Goal: Task Accomplishment & Management: Use online tool/utility

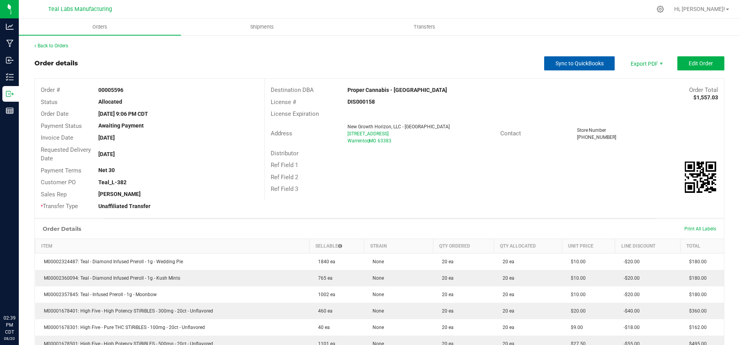
click at [563, 63] on span "Sync to QuickBooks" at bounding box center [579, 63] width 48 height 6
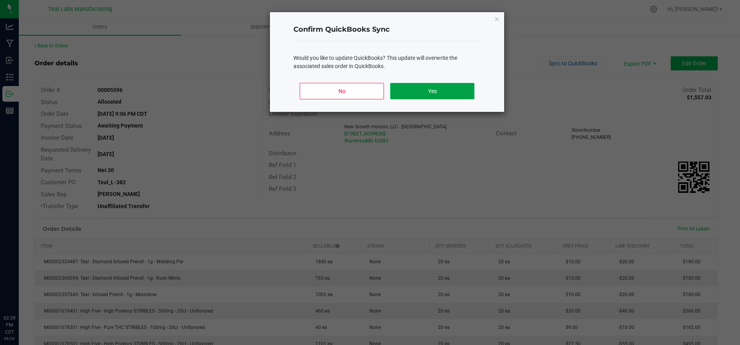
click at [447, 94] on button "Yes" at bounding box center [432, 91] width 84 height 16
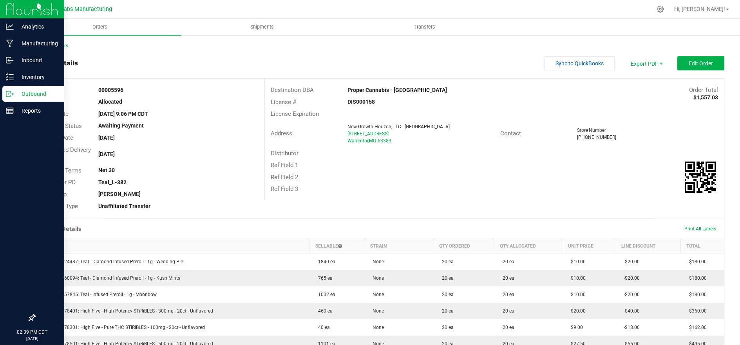
click at [21, 94] on p "Outbound" at bounding box center [37, 93] width 47 height 9
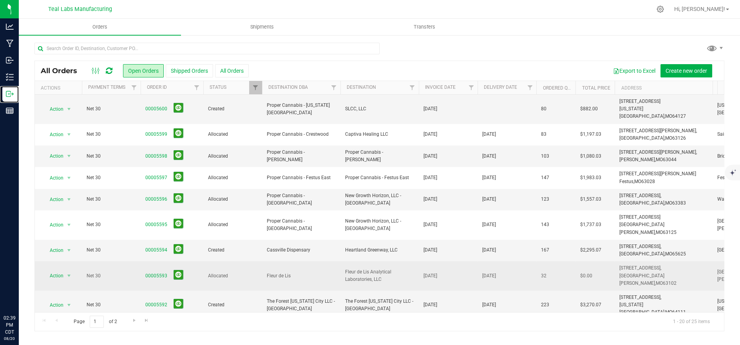
scroll to position [174, 0]
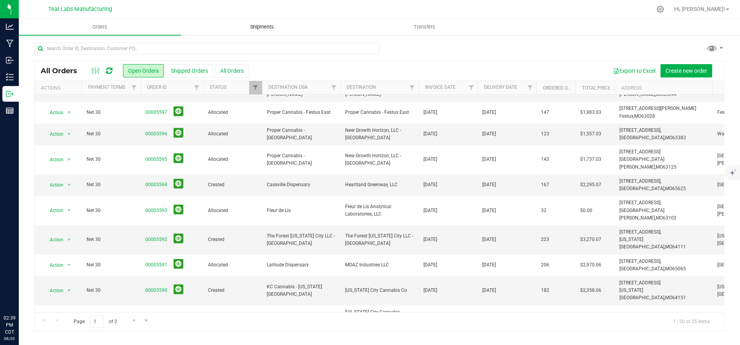
click at [268, 26] on span "Shipments" at bounding box center [262, 26] width 45 height 7
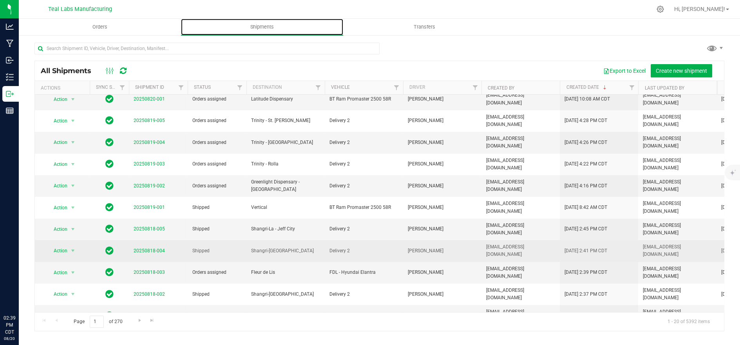
scroll to position [43, 0]
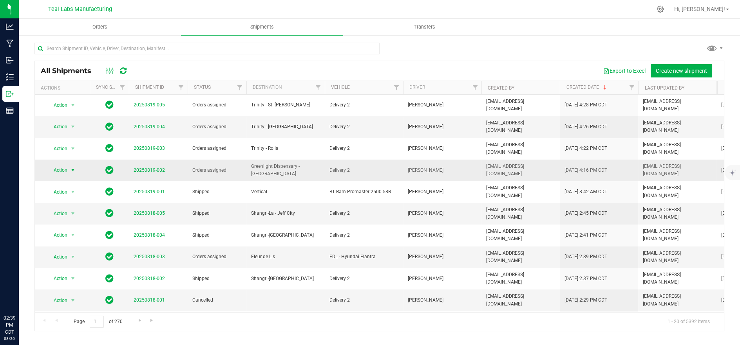
click at [61, 165] on span "Action" at bounding box center [57, 170] width 21 height 11
click at [70, 225] on li "Ship shipment" at bounding box center [76, 231] width 58 height 12
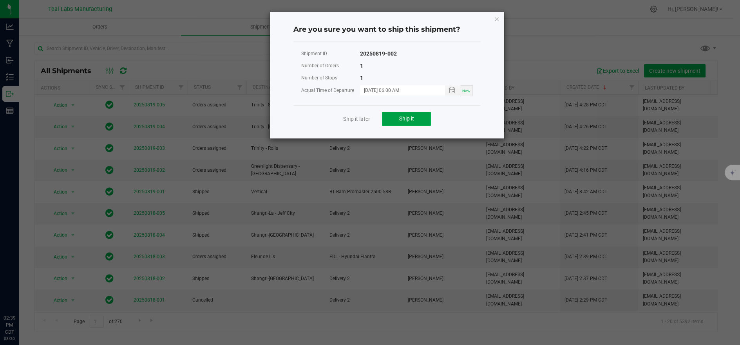
drag, startPoint x: 405, startPoint y: 119, endPoint x: 327, endPoint y: 121, distance: 78.0
click at [405, 119] on span "Ship it" at bounding box center [406, 119] width 15 height 6
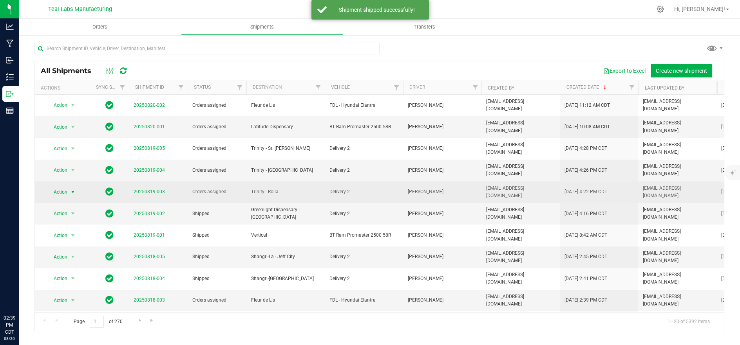
click at [59, 187] on span "Action" at bounding box center [57, 192] width 21 height 11
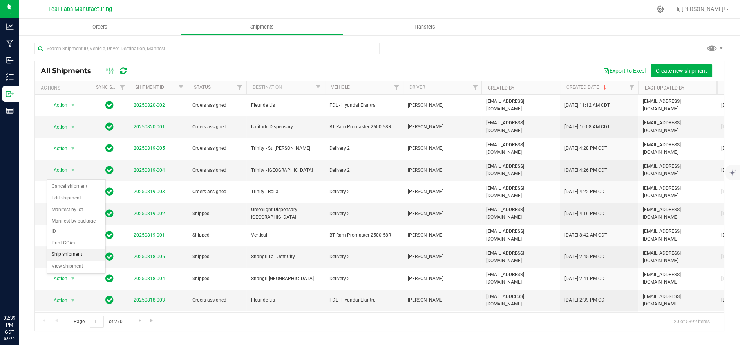
drag, startPoint x: 69, startPoint y: 245, endPoint x: 97, endPoint y: 228, distance: 33.0
click at [69, 249] on li "Ship shipment" at bounding box center [76, 255] width 58 height 12
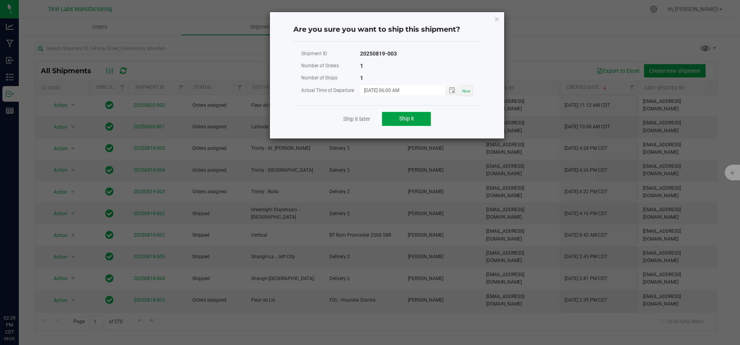
click at [391, 119] on button "Ship it" at bounding box center [406, 119] width 49 height 14
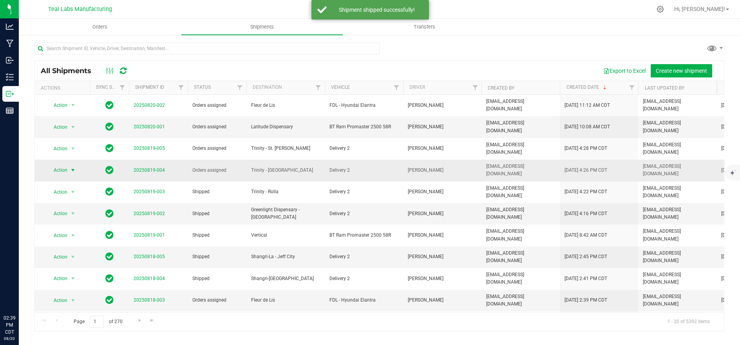
click at [63, 165] on span "Action" at bounding box center [57, 170] width 21 height 11
click at [69, 231] on li "Ship shipment" at bounding box center [76, 237] width 58 height 12
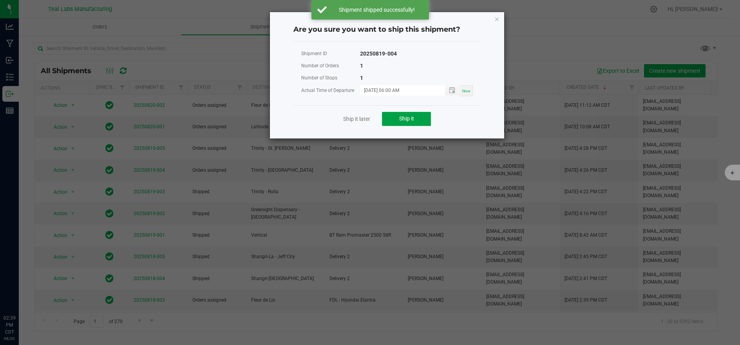
drag, startPoint x: 402, startPoint y: 121, endPoint x: 369, endPoint y: 129, distance: 34.0
click at [401, 121] on span "Ship it" at bounding box center [406, 119] width 15 height 6
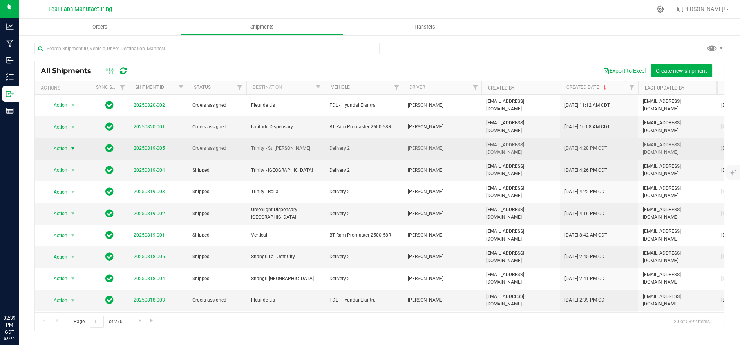
click at [54, 143] on span "Action" at bounding box center [57, 148] width 21 height 11
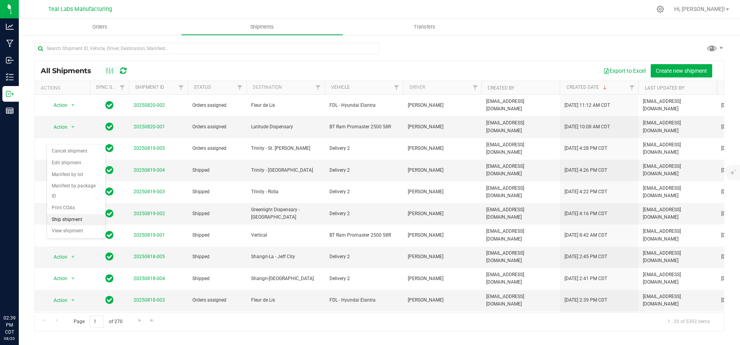
click at [74, 214] on li "Ship shipment" at bounding box center [76, 220] width 58 height 12
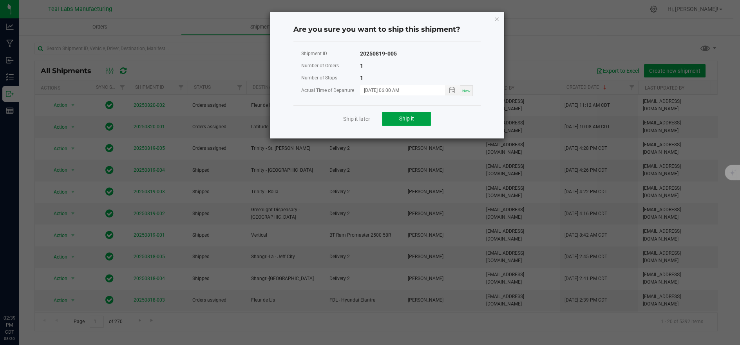
click at [403, 119] on span "Ship it" at bounding box center [406, 119] width 15 height 6
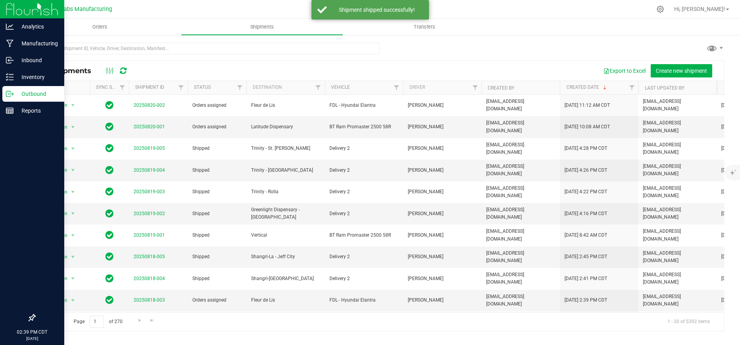
click at [21, 96] on p "Outbound" at bounding box center [37, 93] width 47 height 9
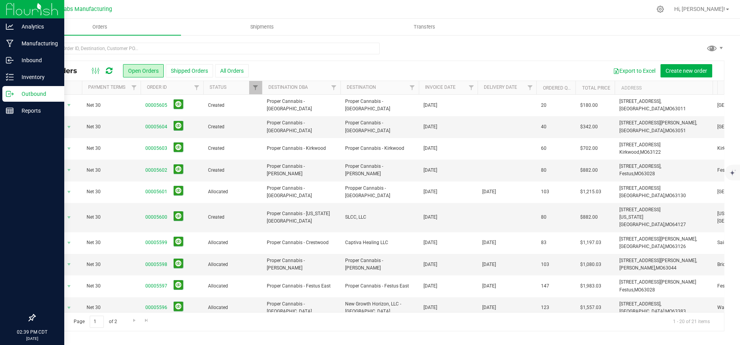
click at [21, 94] on p "Outbound" at bounding box center [37, 93] width 47 height 9
